Goal: Task Accomplishment & Management: Use online tool/utility

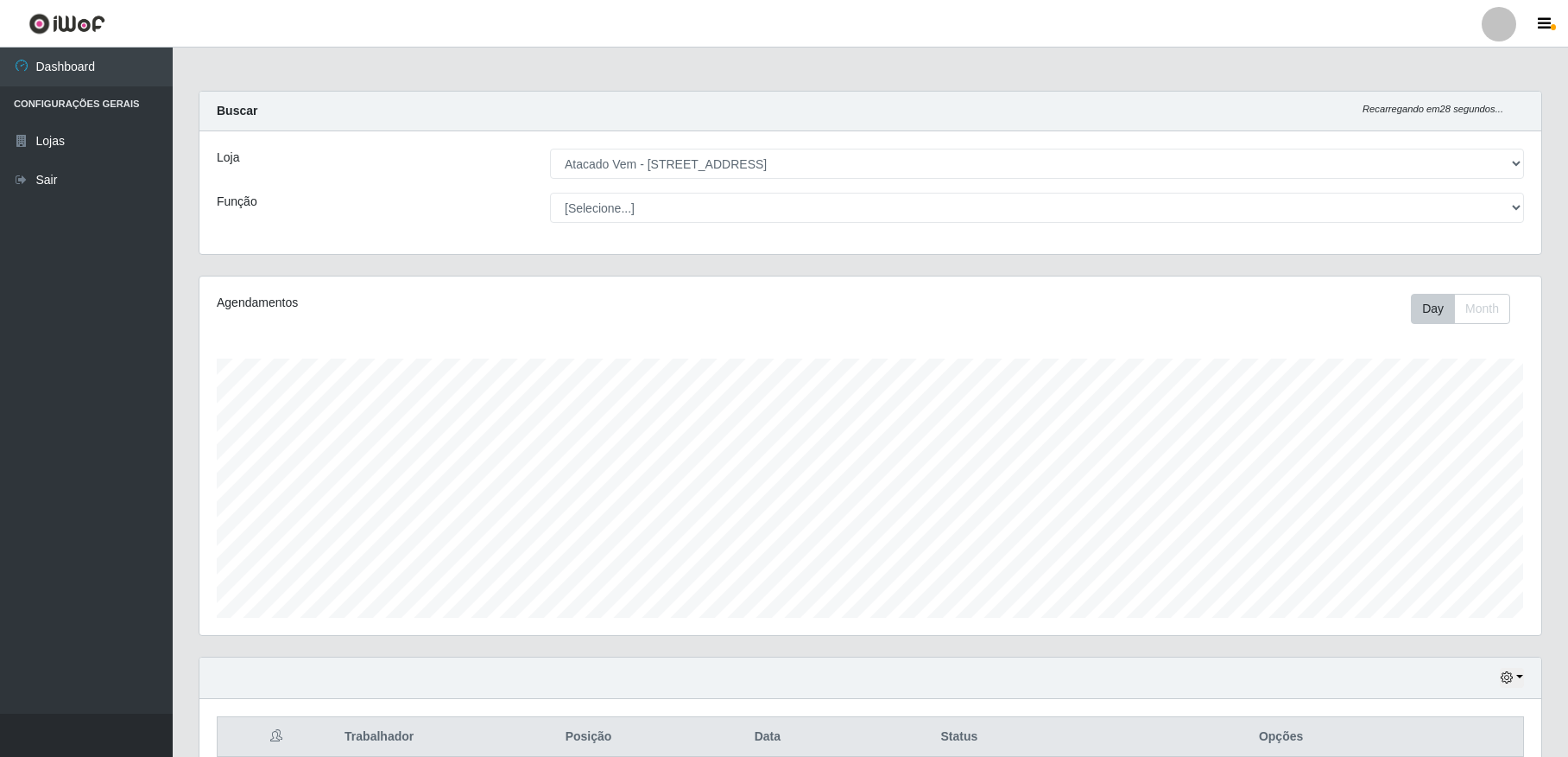
select select "455"
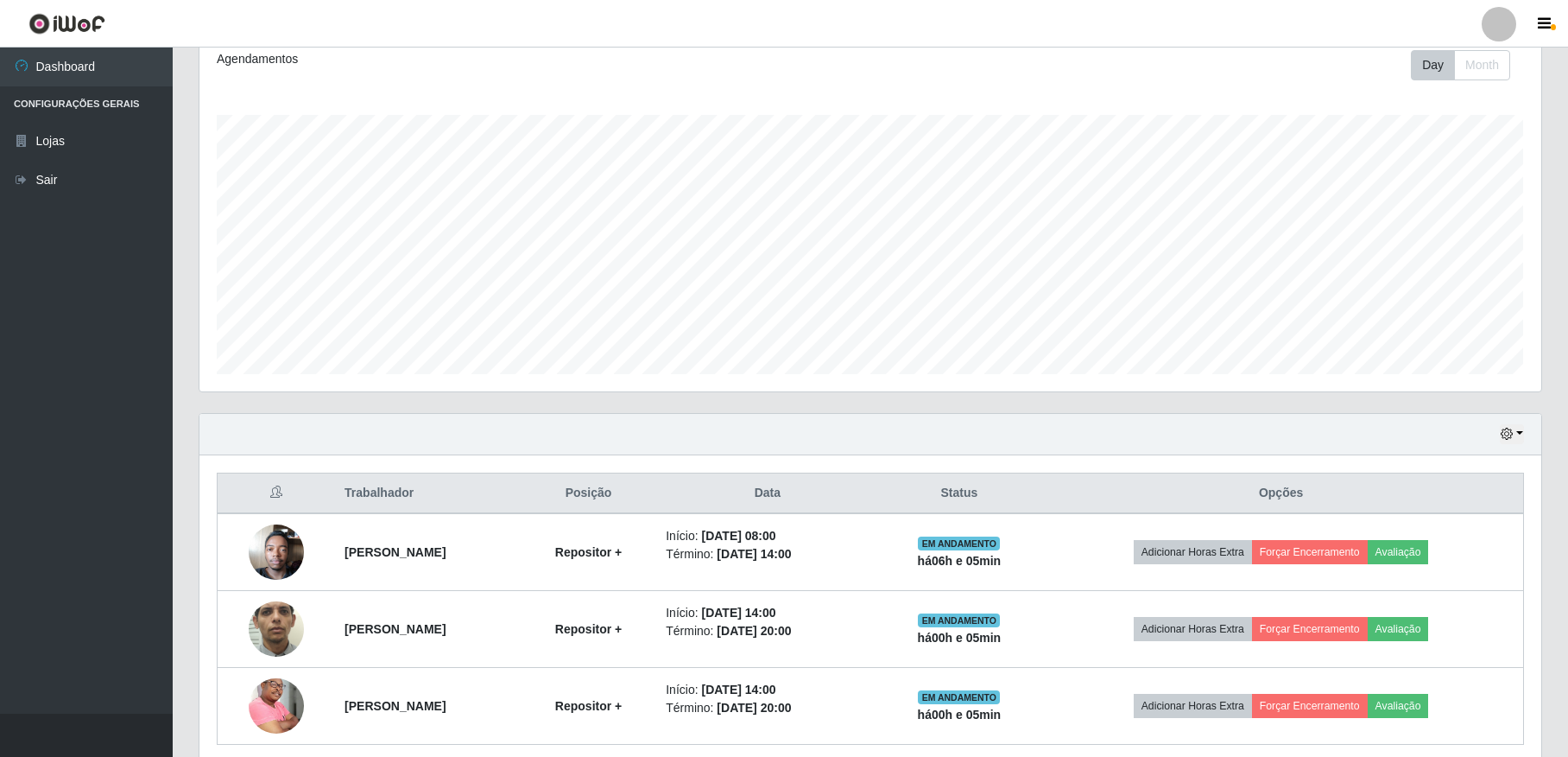
scroll to position [202, 0]
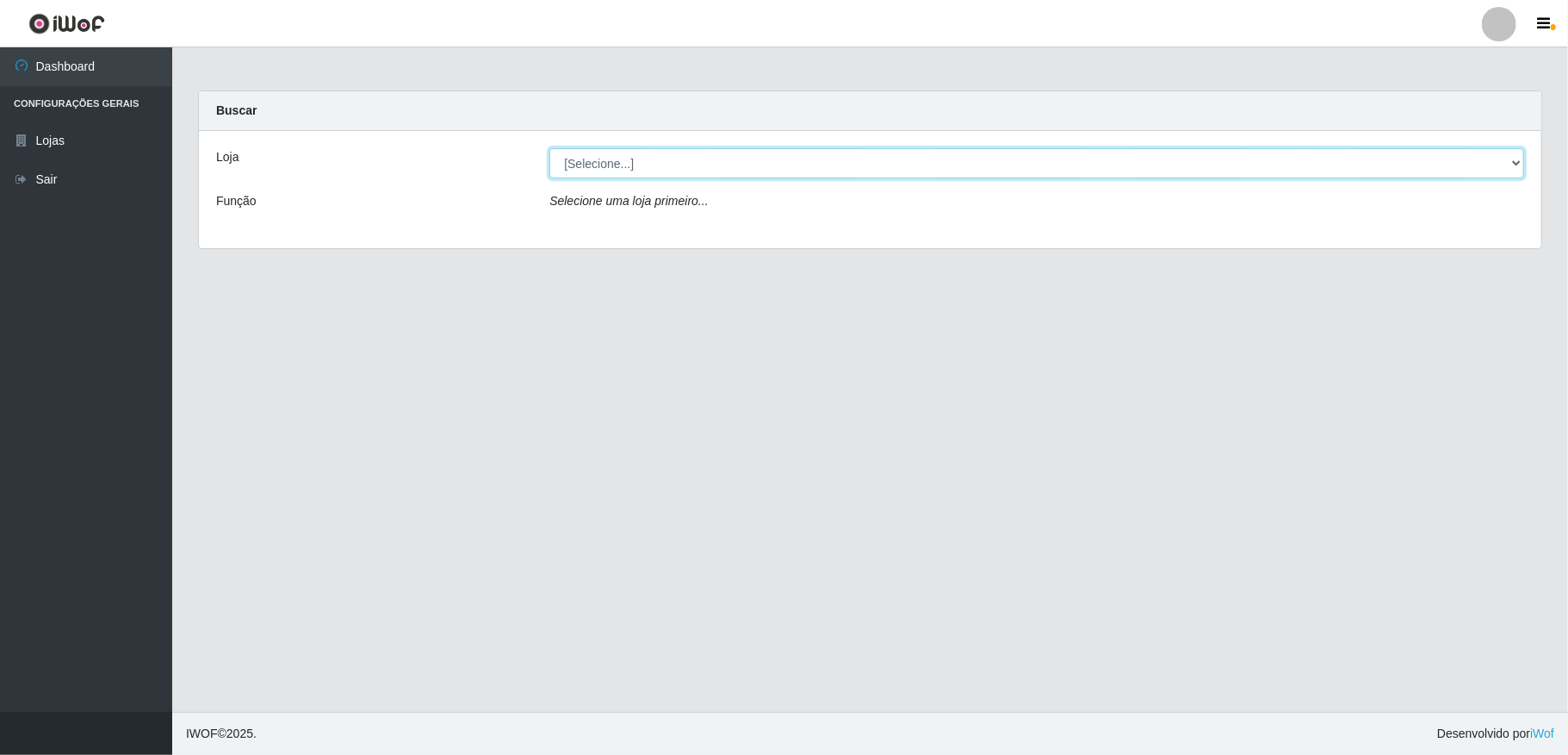
click at [1390, 170] on select "[Selecione...] Atacado Vem - [STREET_ADDRESS]" at bounding box center [1037, 163] width 975 height 30
select select "455"
click at [549, 149] on select "[Selecione...] Atacado Vem - [STREET_ADDRESS]" at bounding box center [1037, 163] width 975 height 30
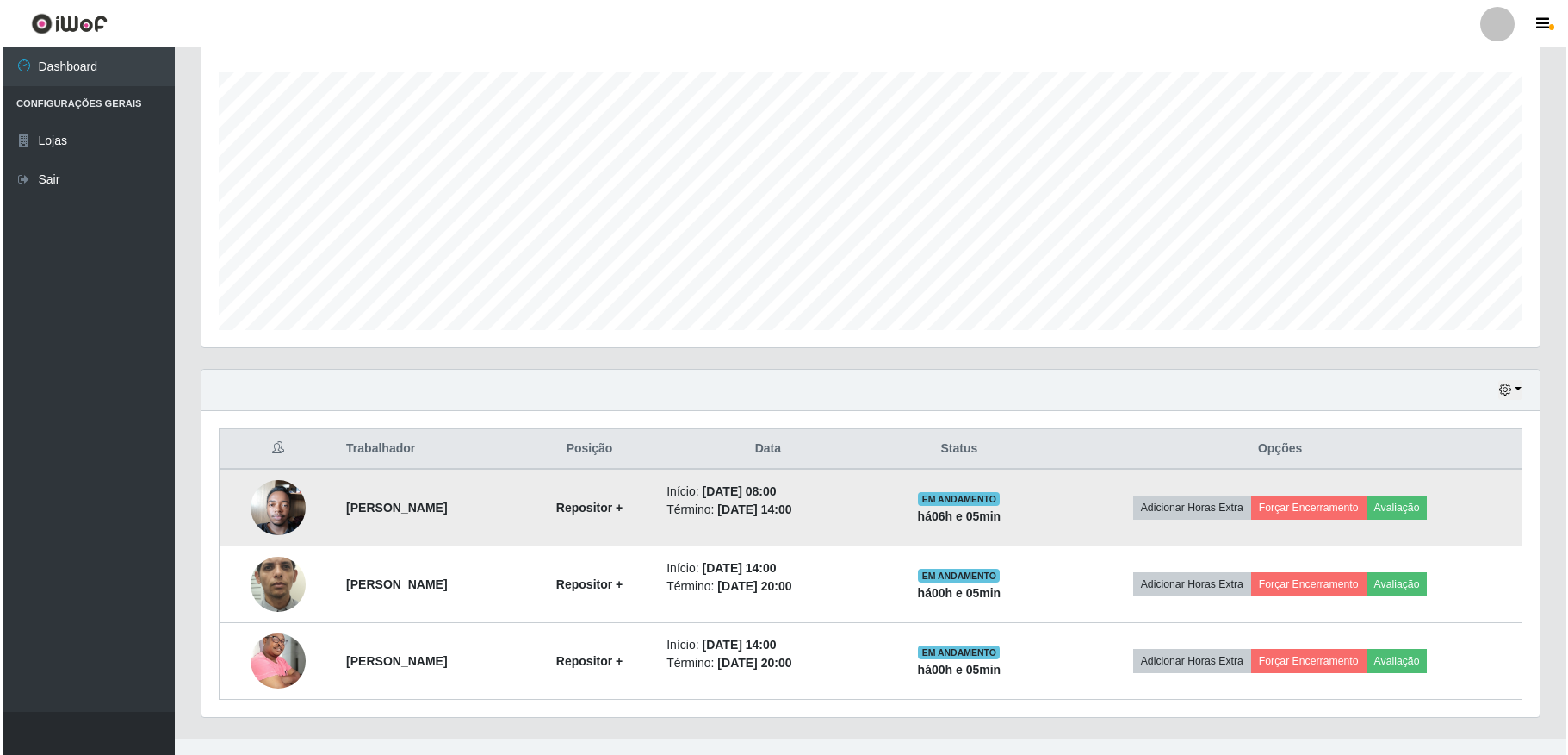
scroll to position [317, 0]
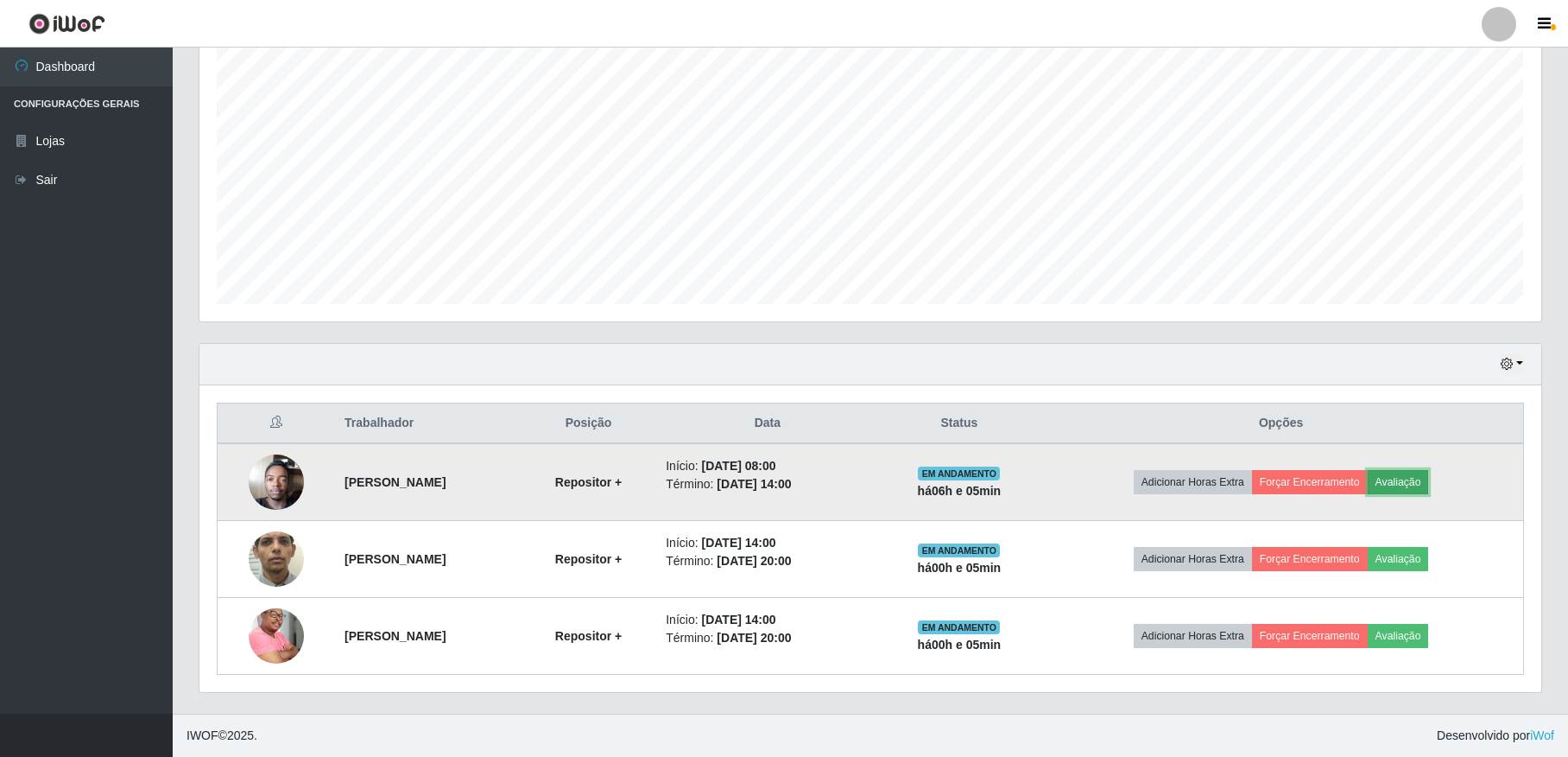
click at [1397, 482] on button "Avaliação" at bounding box center [1399, 481] width 62 height 24
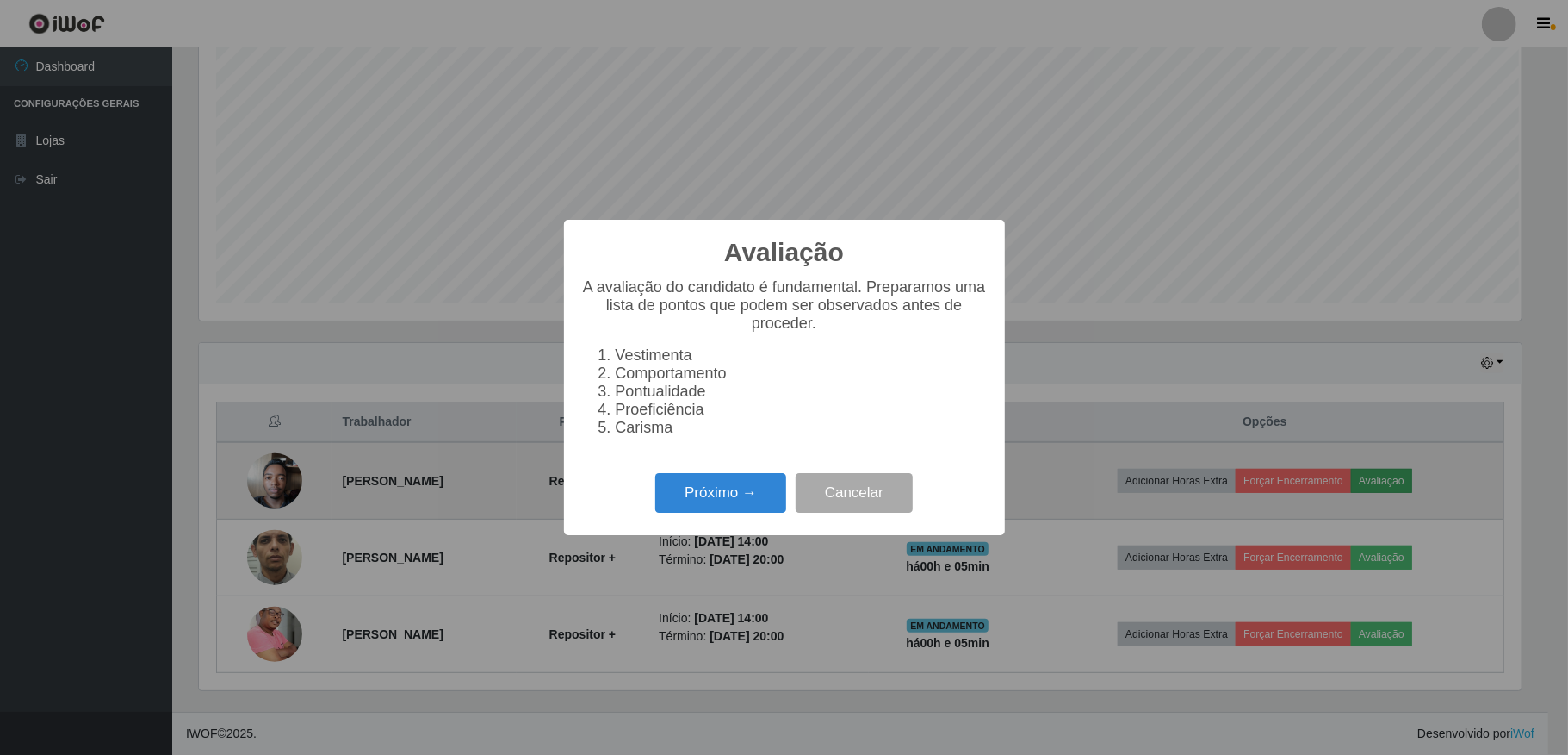
scroll to position [359, 1322]
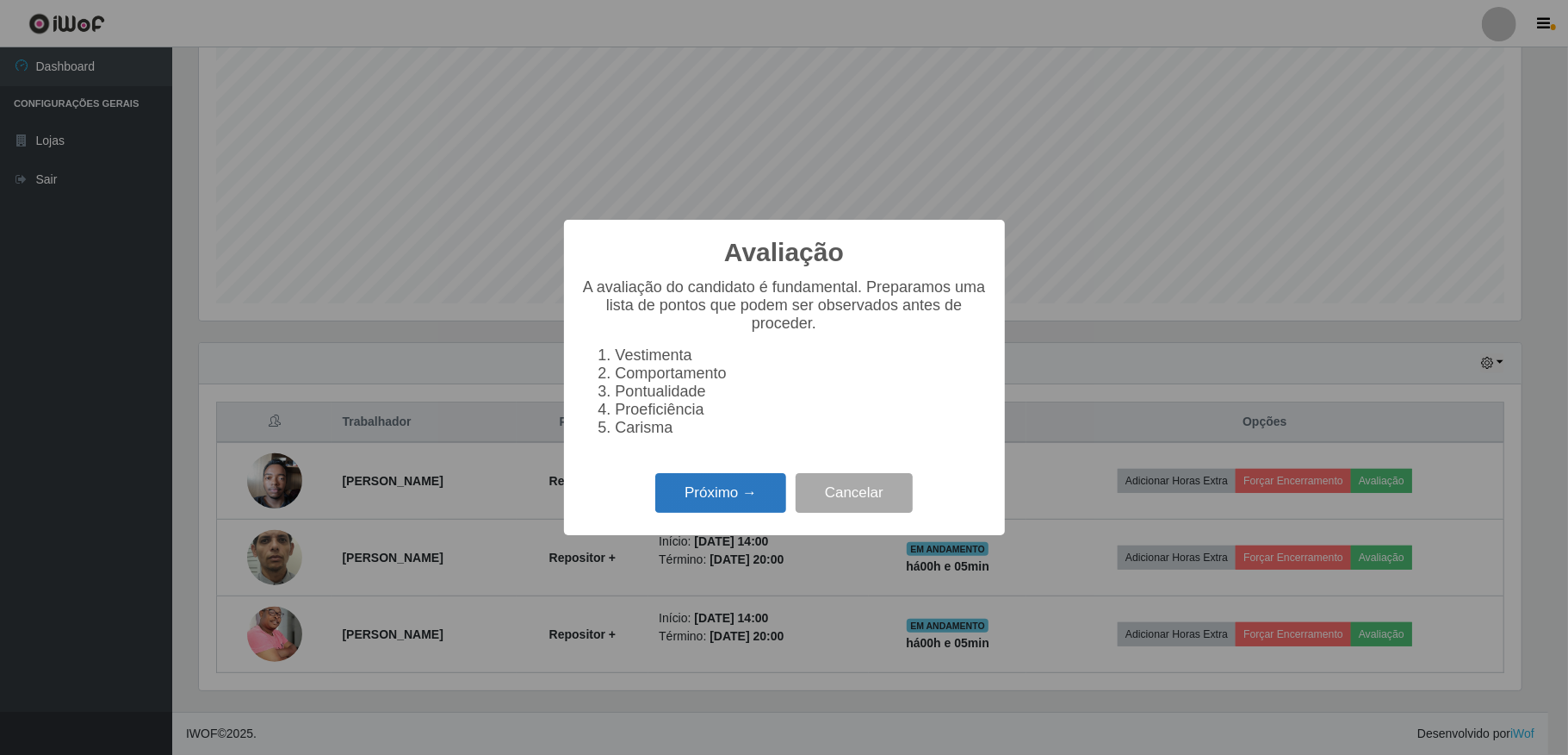
click at [752, 513] on button "Próximo →" at bounding box center [720, 493] width 131 height 40
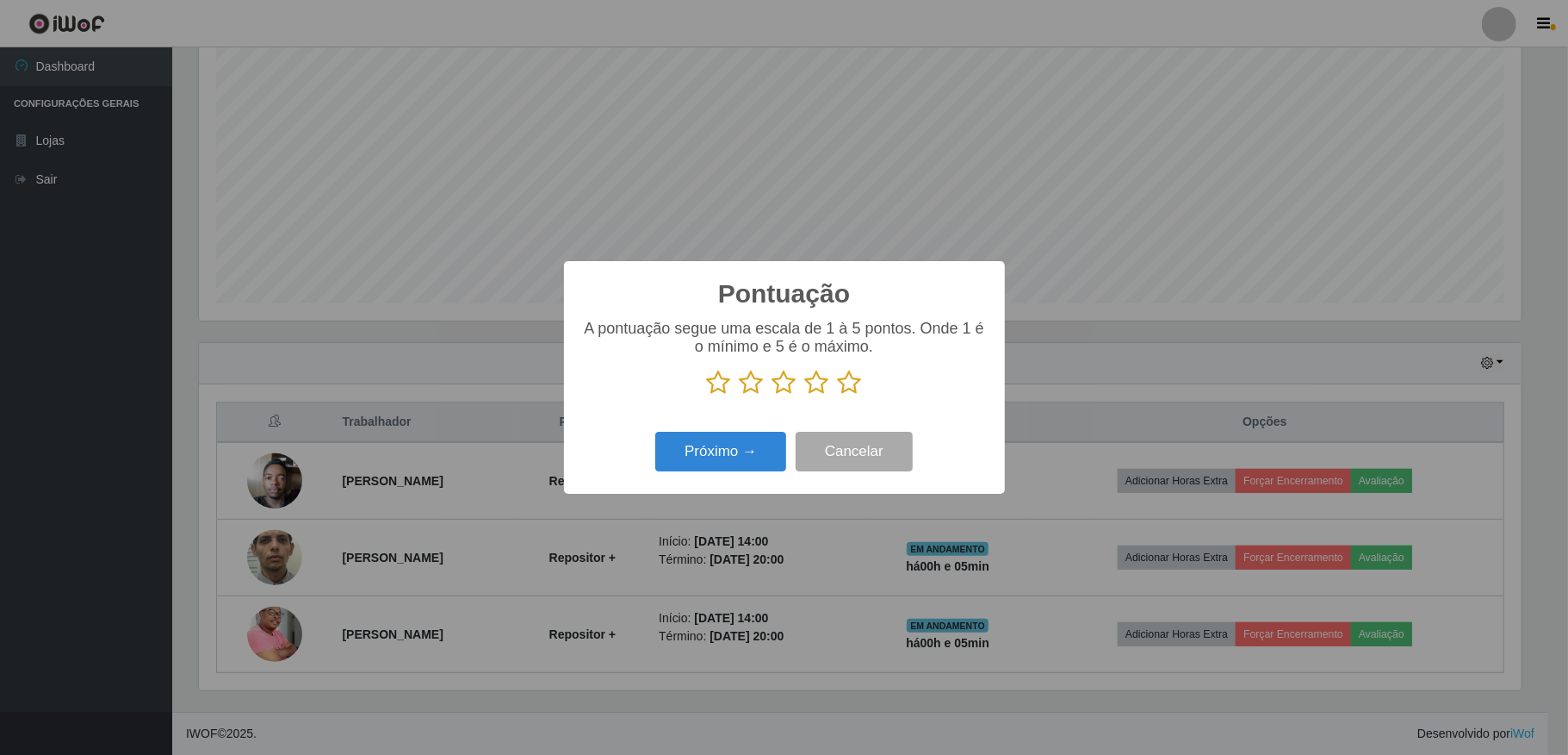
scroll to position [861110, 859658]
click at [792, 384] on icon at bounding box center [784, 381] width 24 height 25
click at [772, 396] on input "radio" at bounding box center [772, 396] width 0 height 0
click at [778, 429] on div "Próximo → Cancelar" at bounding box center [784, 451] width 407 height 49
click at [770, 460] on button "Próximo →" at bounding box center [720, 452] width 131 height 40
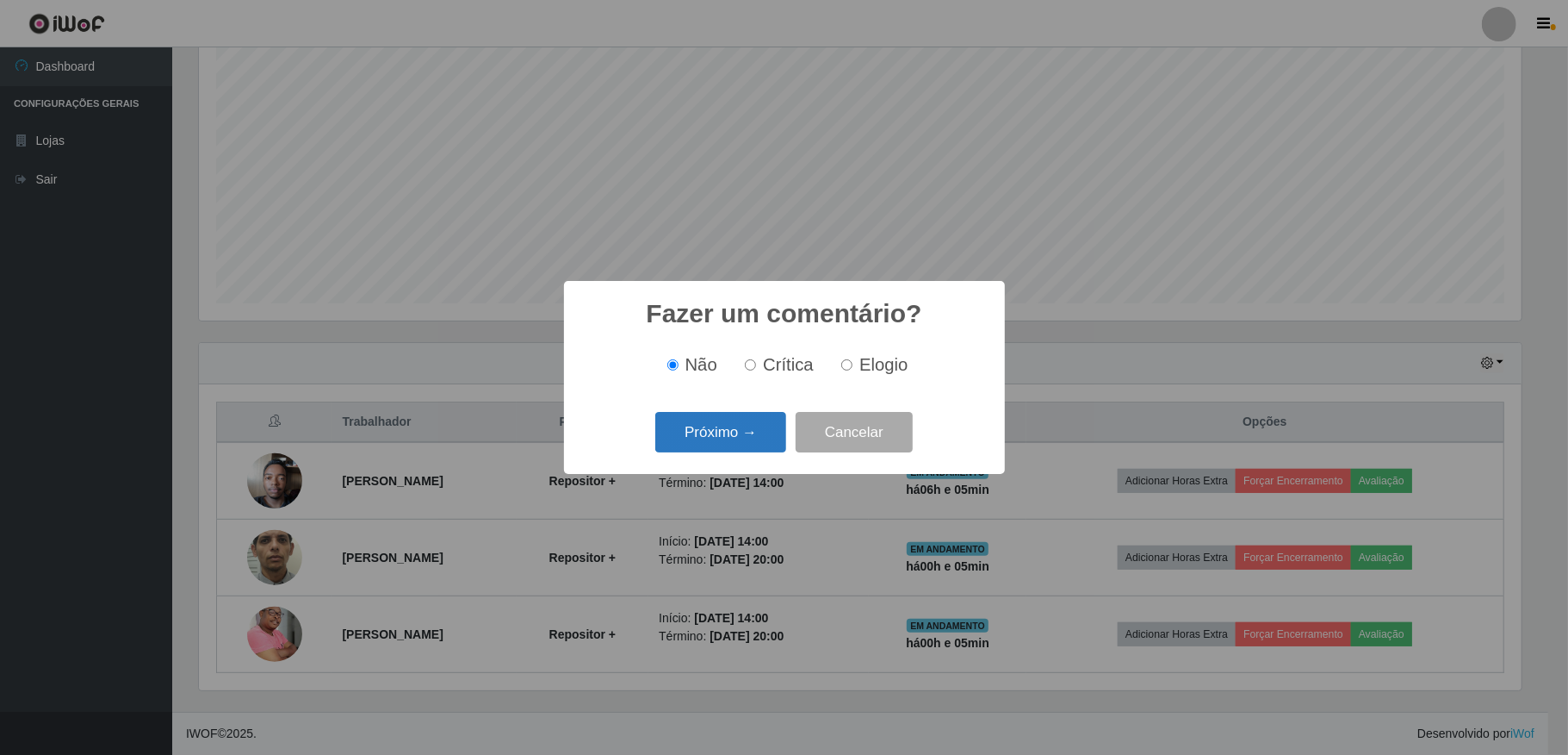
click at [748, 432] on button "Próximo →" at bounding box center [720, 432] width 131 height 40
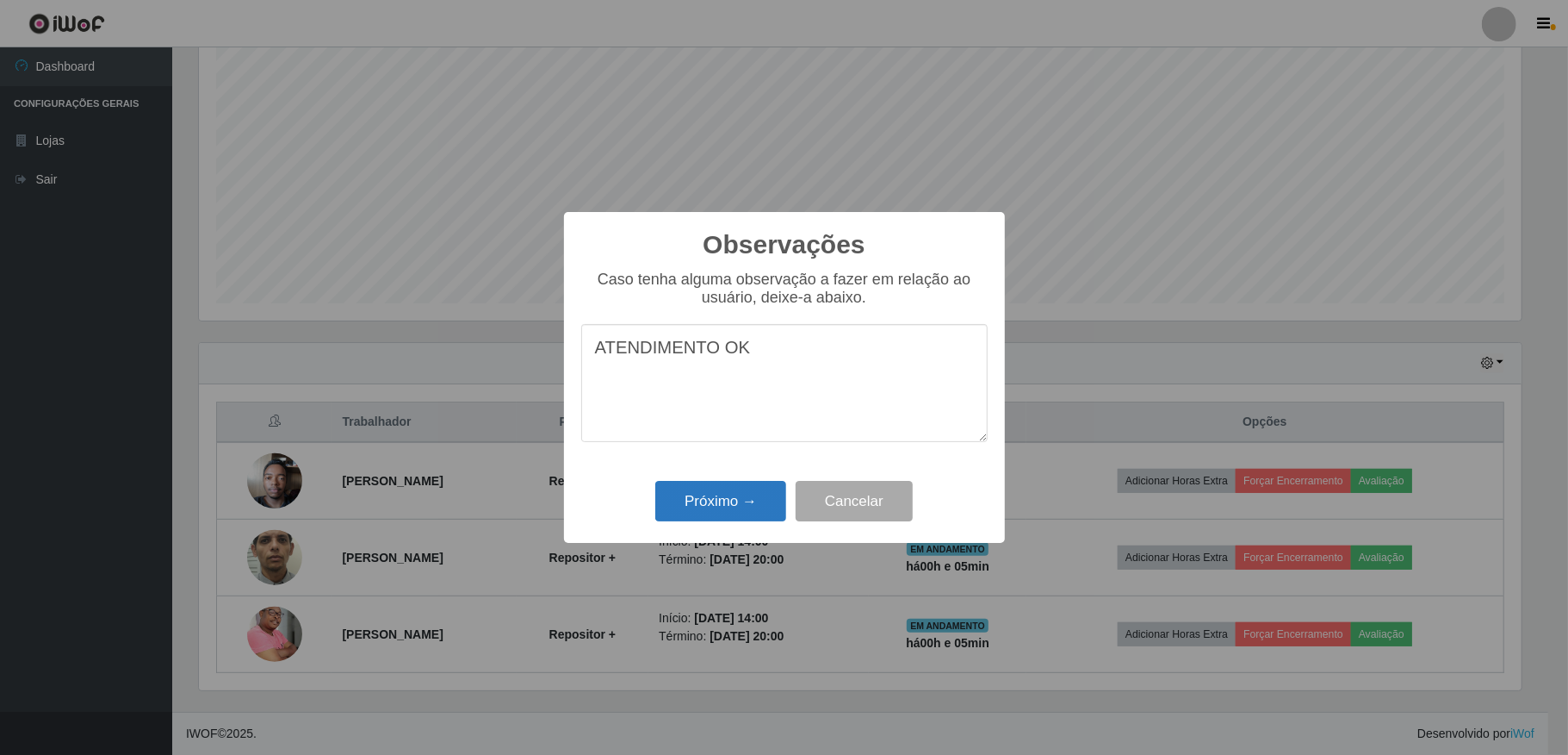
type textarea "ATENDIMENTO OK"
click at [725, 508] on button "Próximo →" at bounding box center [720, 501] width 131 height 40
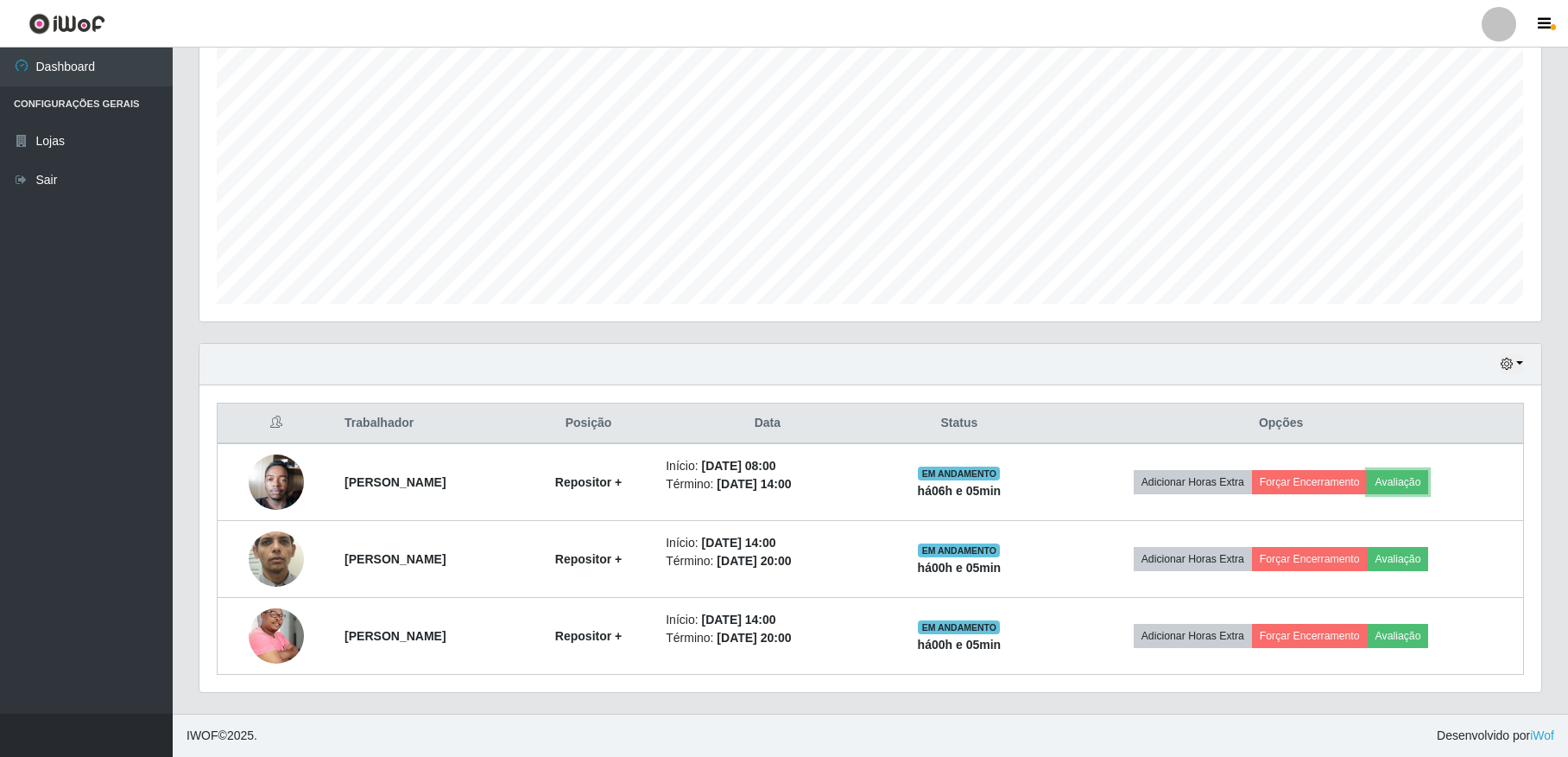
scroll to position [360, 1341]
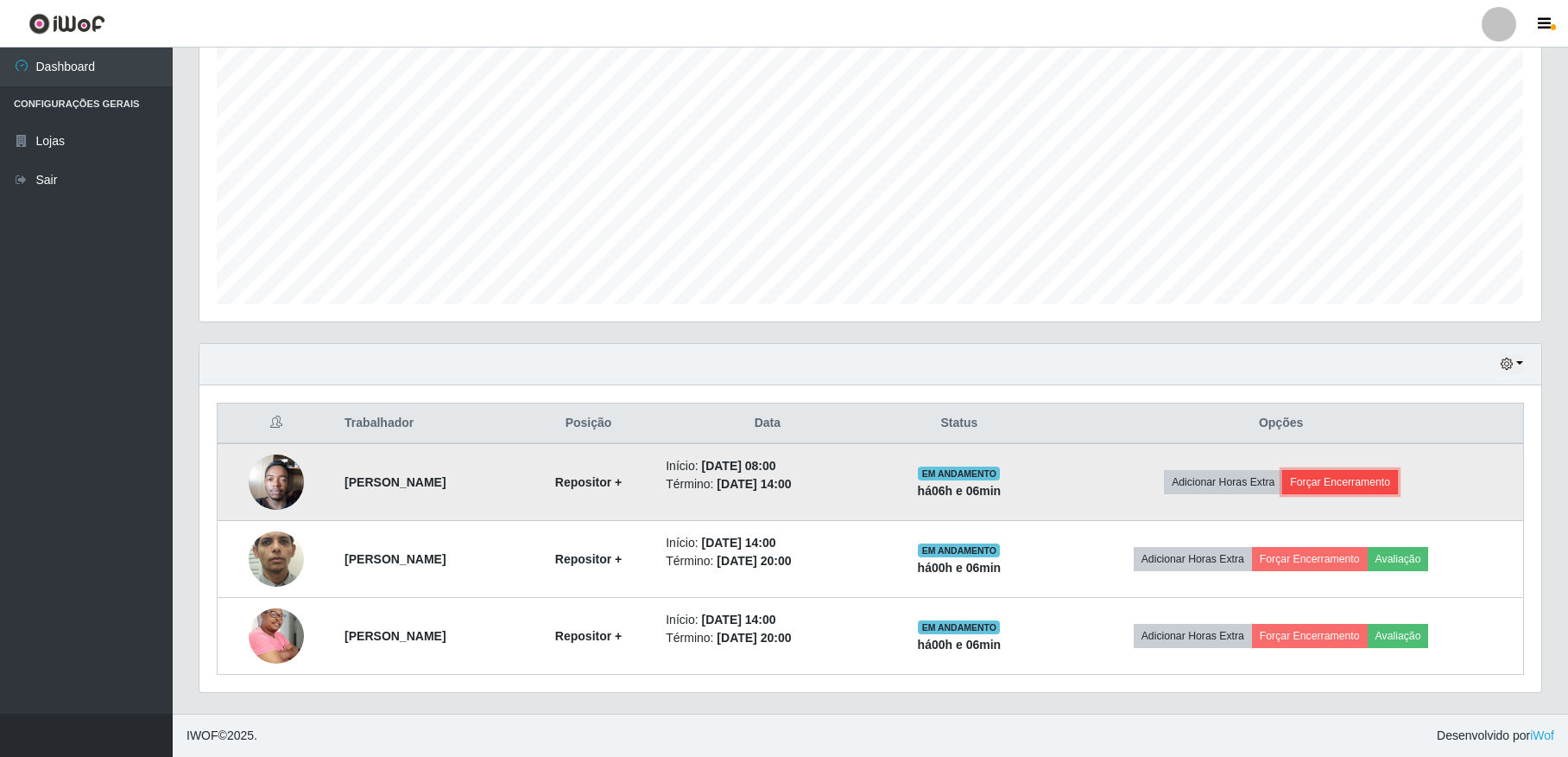
click at [1383, 471] on button "Forçar Encerramento" at bounding box center [1339, 481] width 115 height 24
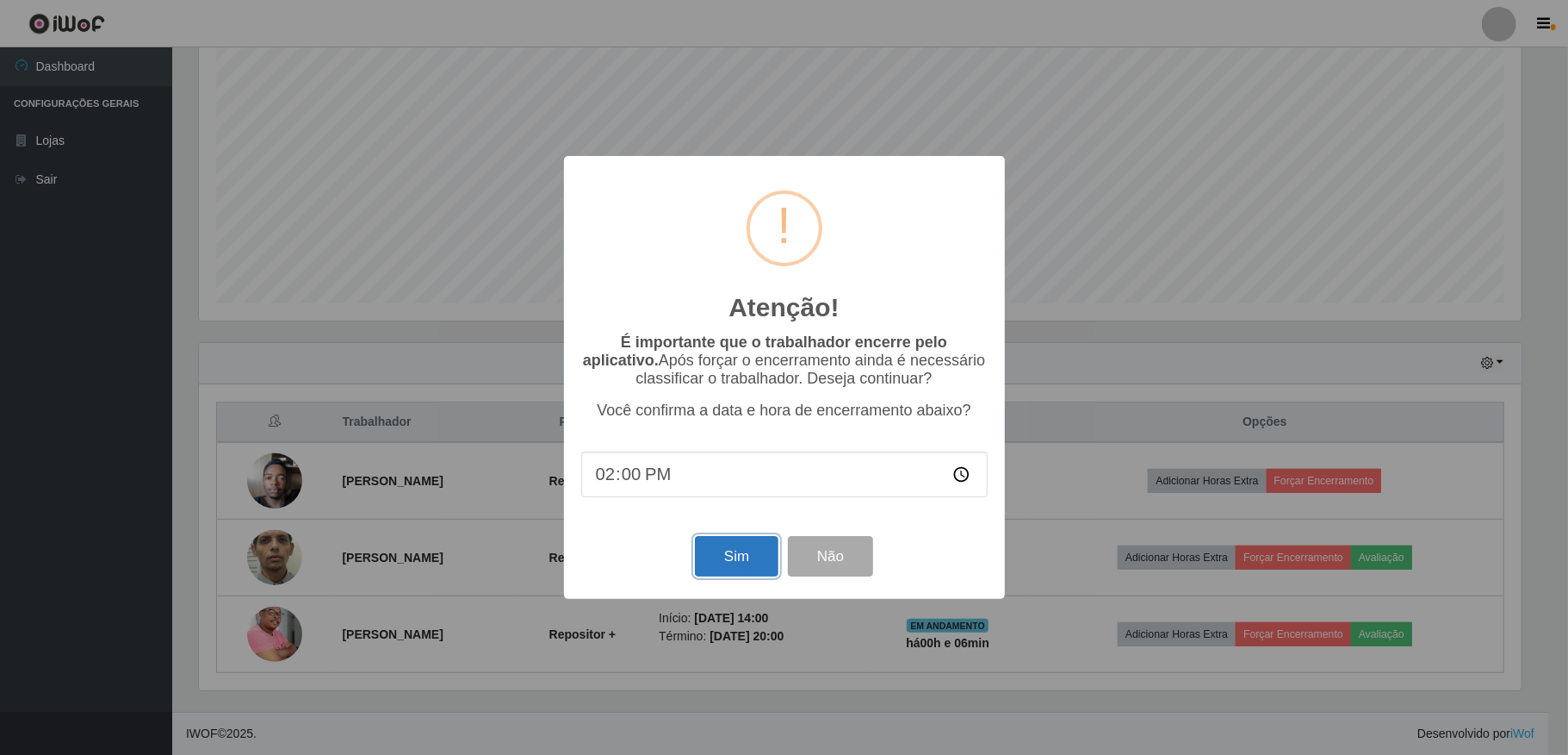
click at [748, 565] on button "Sim" at bounding box center [736, 556] width 83 height 40
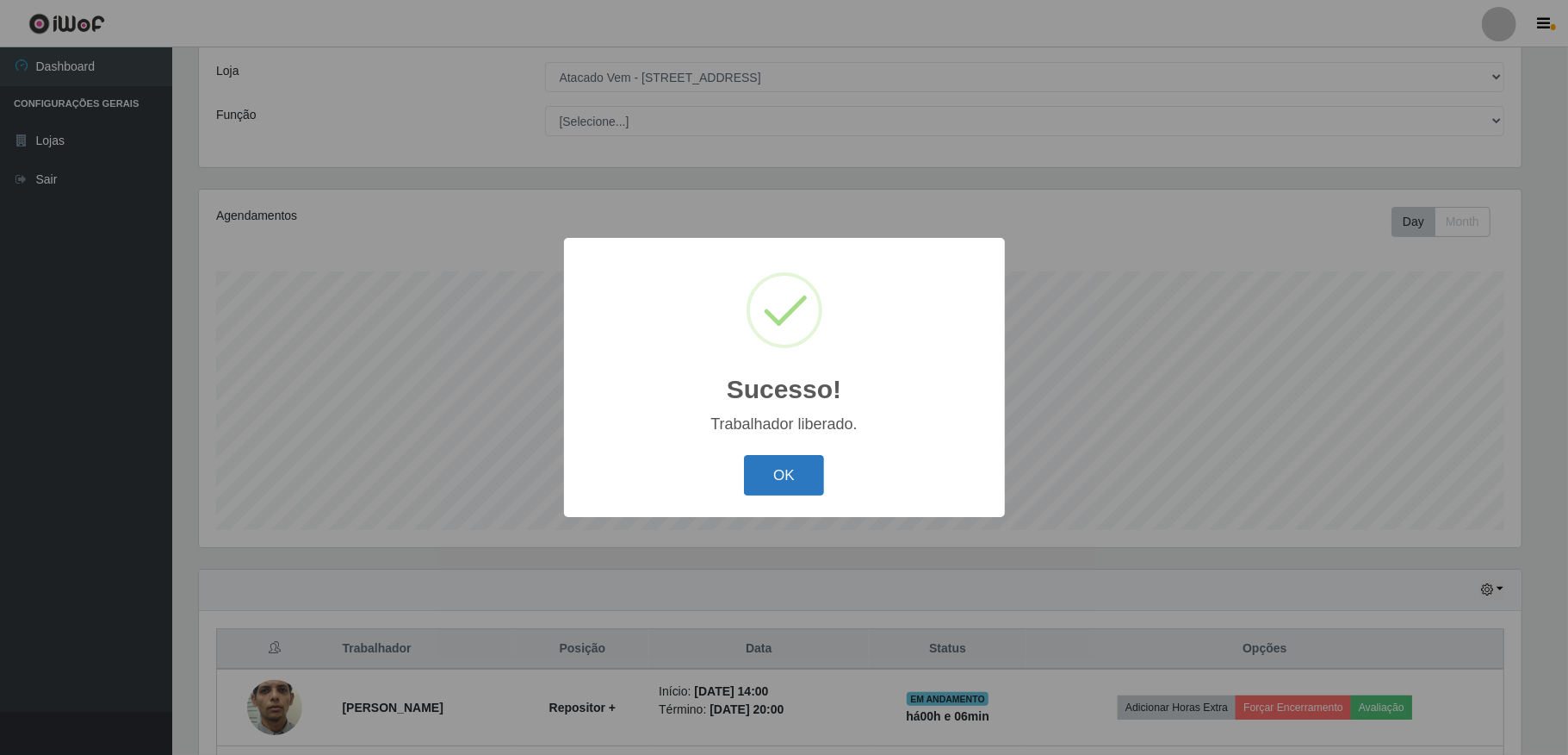
click at [773, 480] on button "OK" at bounding box center [784, 476] width 80 height 40
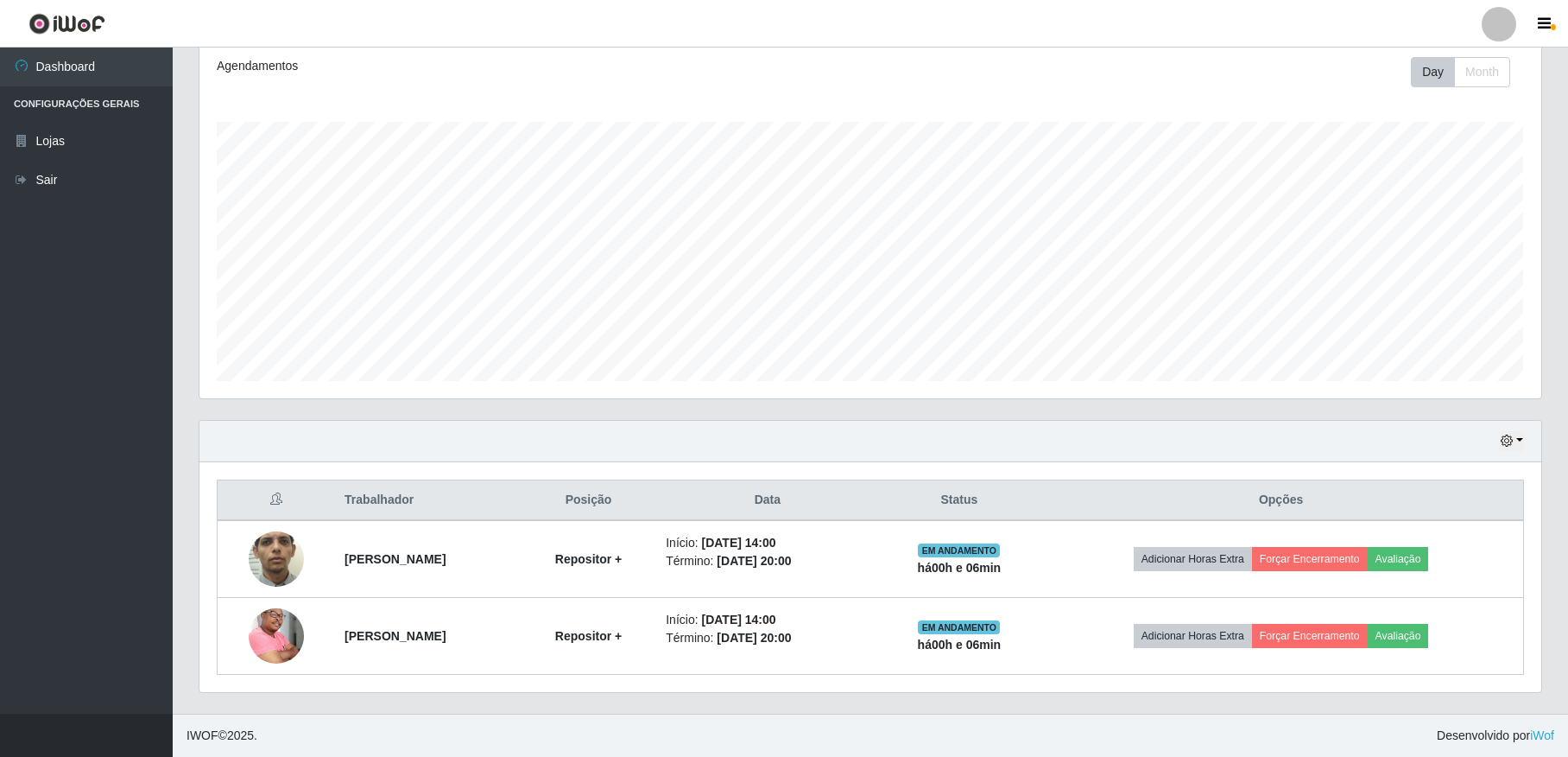
scroll to position [240, 0]
